Goal: Task Accomplishment & Management: Manage account settings

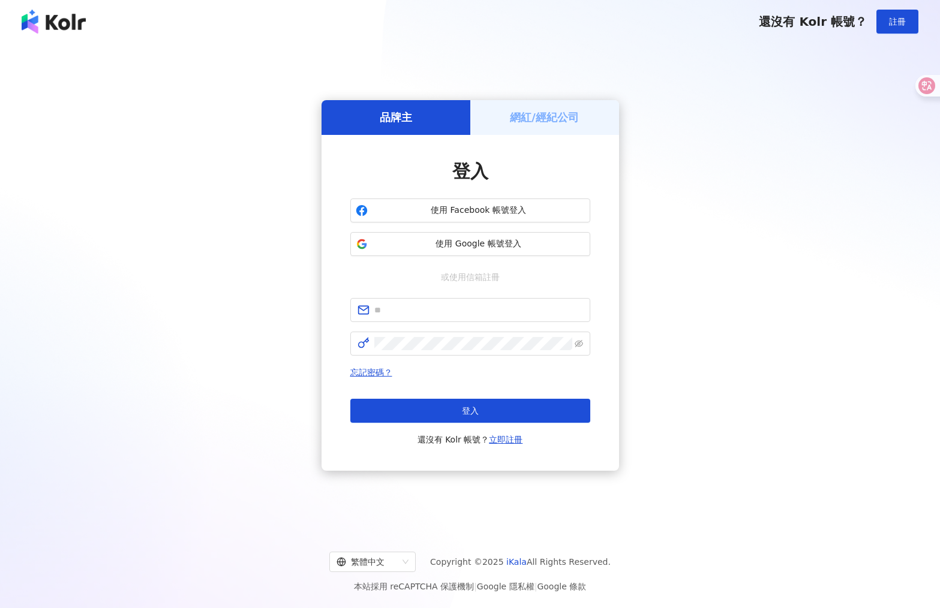
click at [538, 127] on div "網紅/經紀公司" at bounding box center [544, 117] width 149 height 34
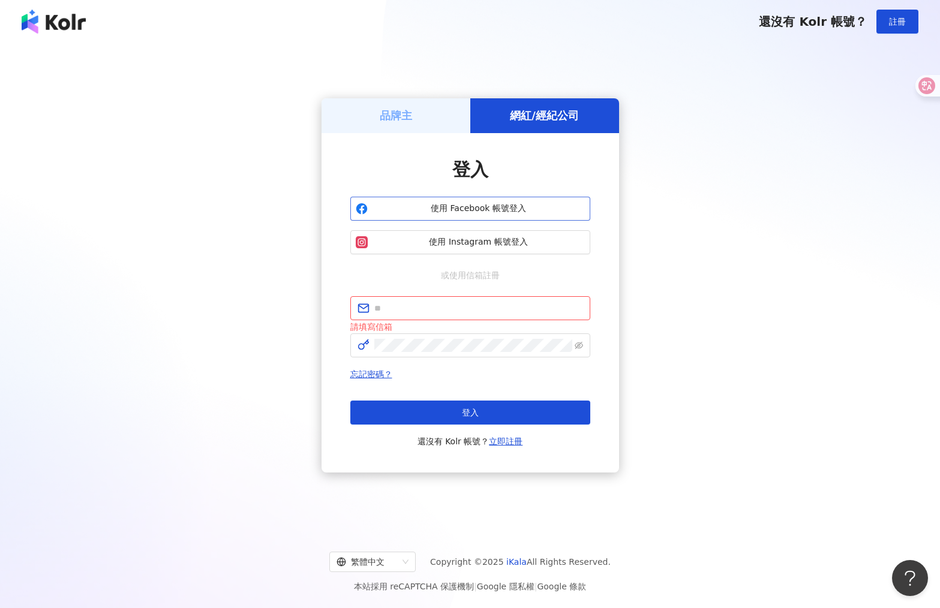
click at [506, 204] on span "使用 Facebook 帳號登入" at bounding box center [478, 209] width 212 height 12
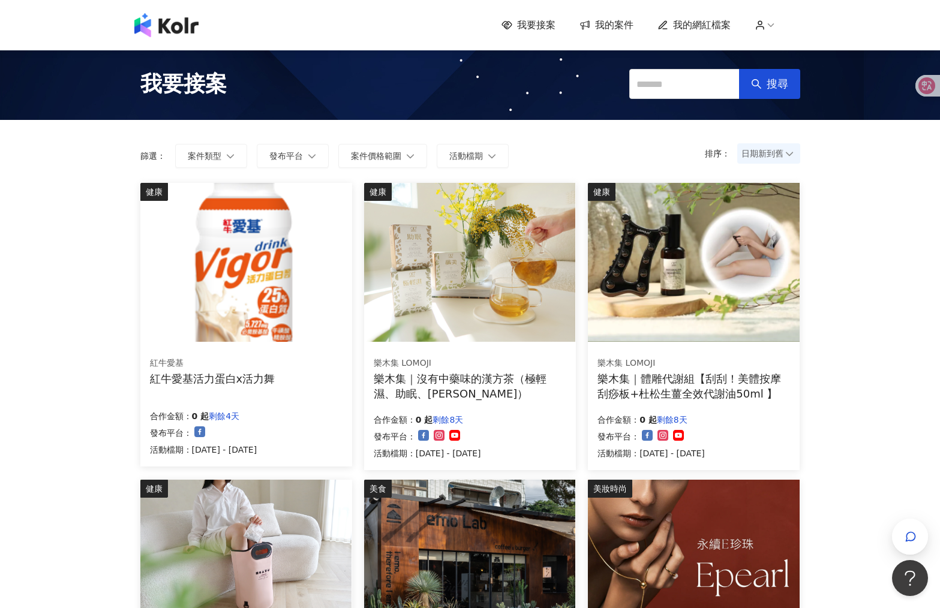
click at [694, 25] on span "我的網紅檔案" at bounding box center [702, 25] width 58 height 13
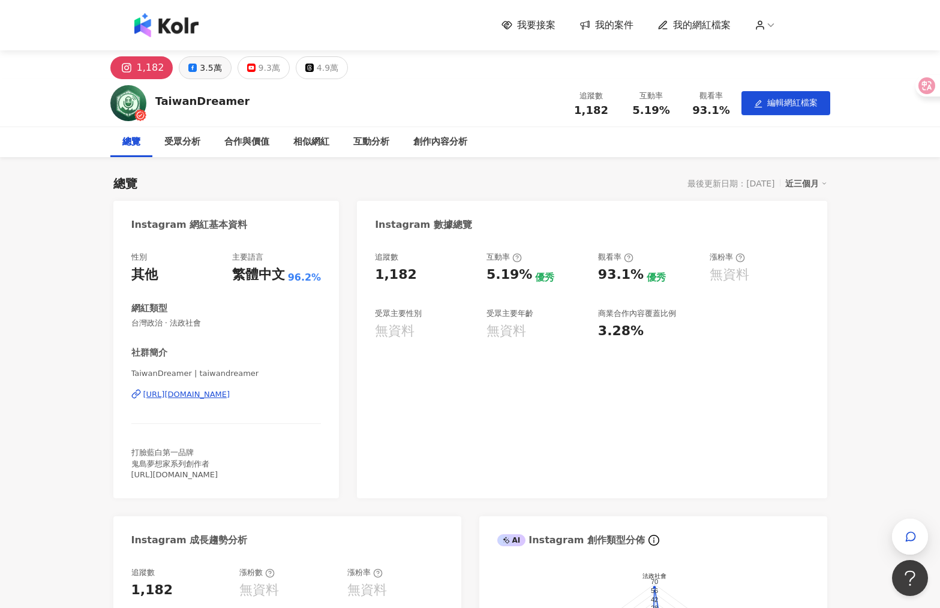
click at [202, 64] on div "3.5萬" at bounding box center [211, 67] width 22 height 17
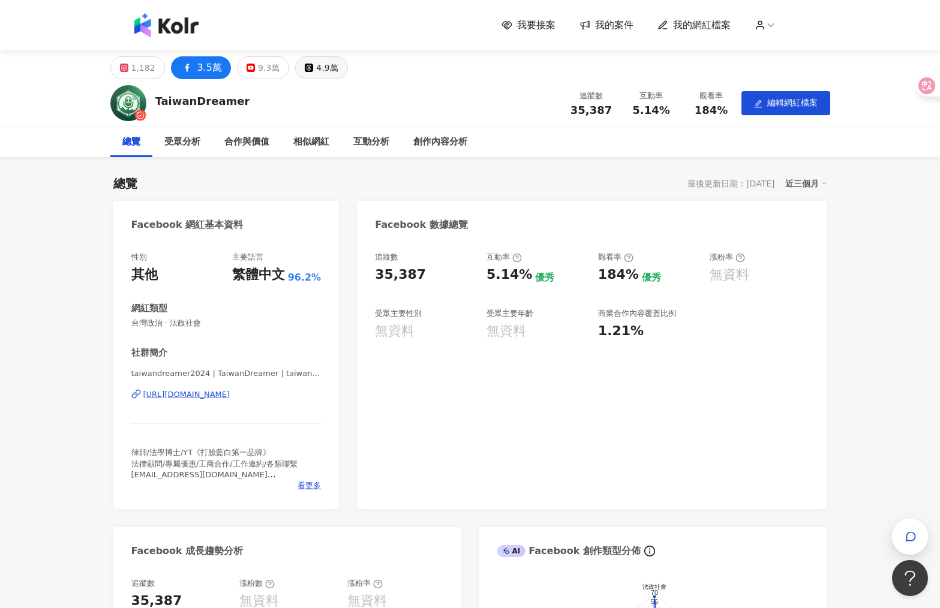
click at [316, 65] on div "4.9萬" at bounding box center [327, 67] width 22 height 17
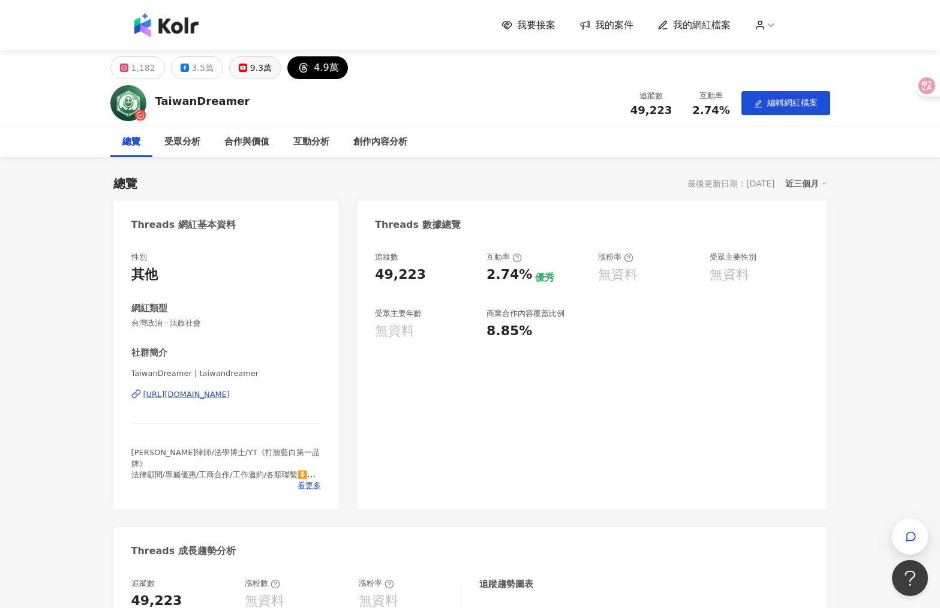
click at [253, 69] on div "9.3萬" at bounding box center [261, 67] width 22 height 17
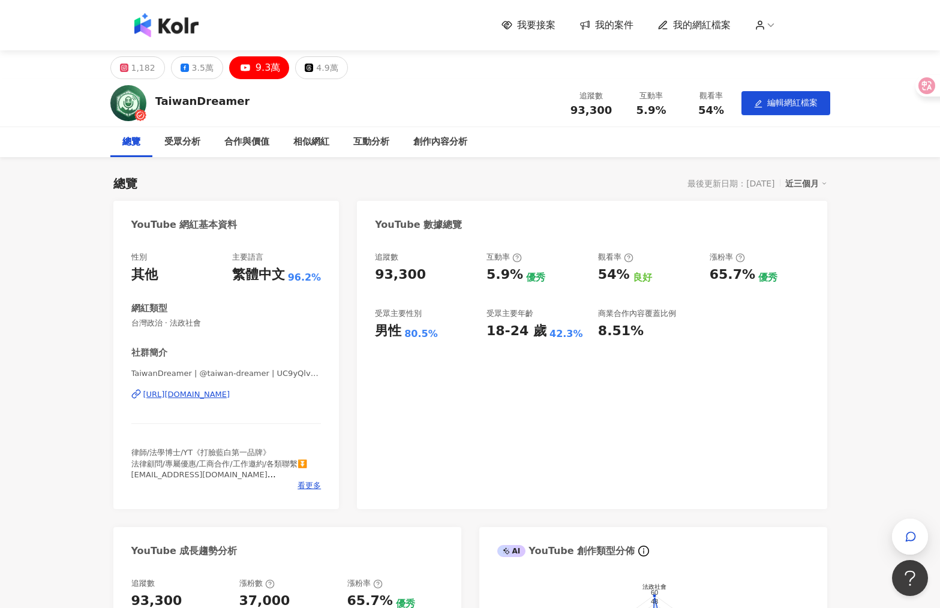
click at [425, 388] on div "追蹤數 93,300 互動率 5.9% 優秀 觀看率 54% 良好 漲粉率 65.7% 優秀 受眾主要性別 男性 80.5% 受眾主要年齡 18-24 歲 4…" at bounding box center [592, 374] width 470 height 269
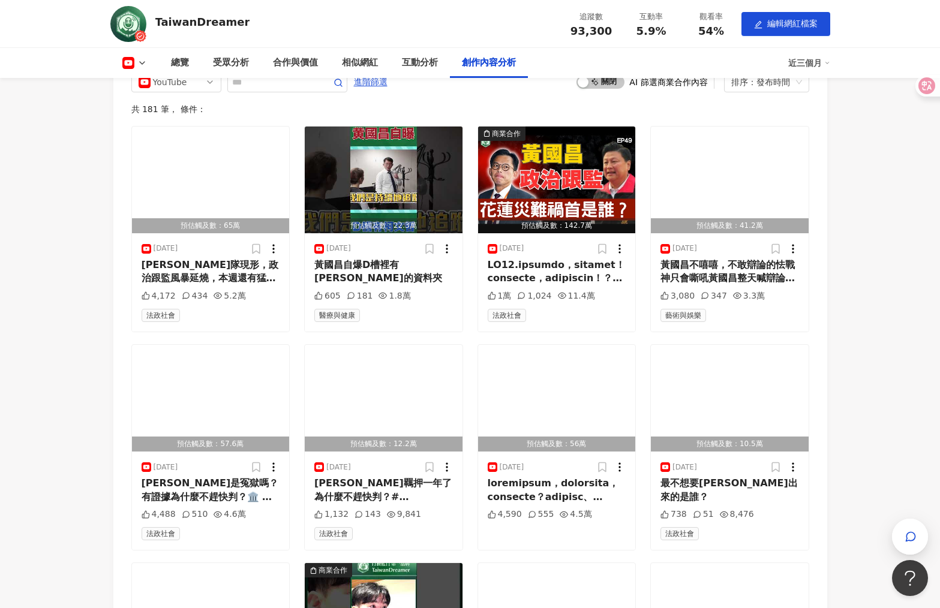
scroll to position [3152, 0]
